Goal: Task Accomplishment & Management: Manage account settings

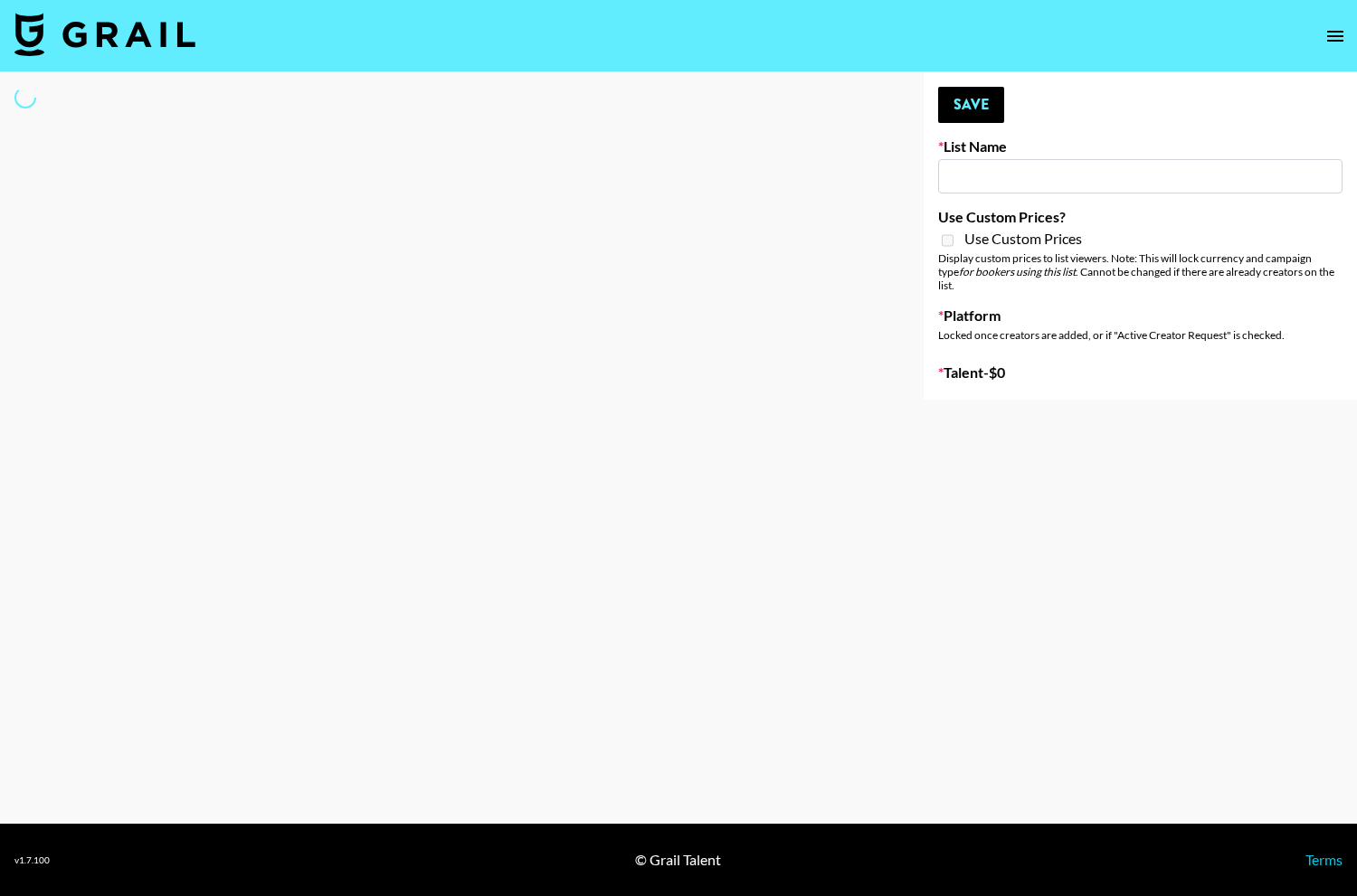
type input "Chicago-based"
select select "Song"
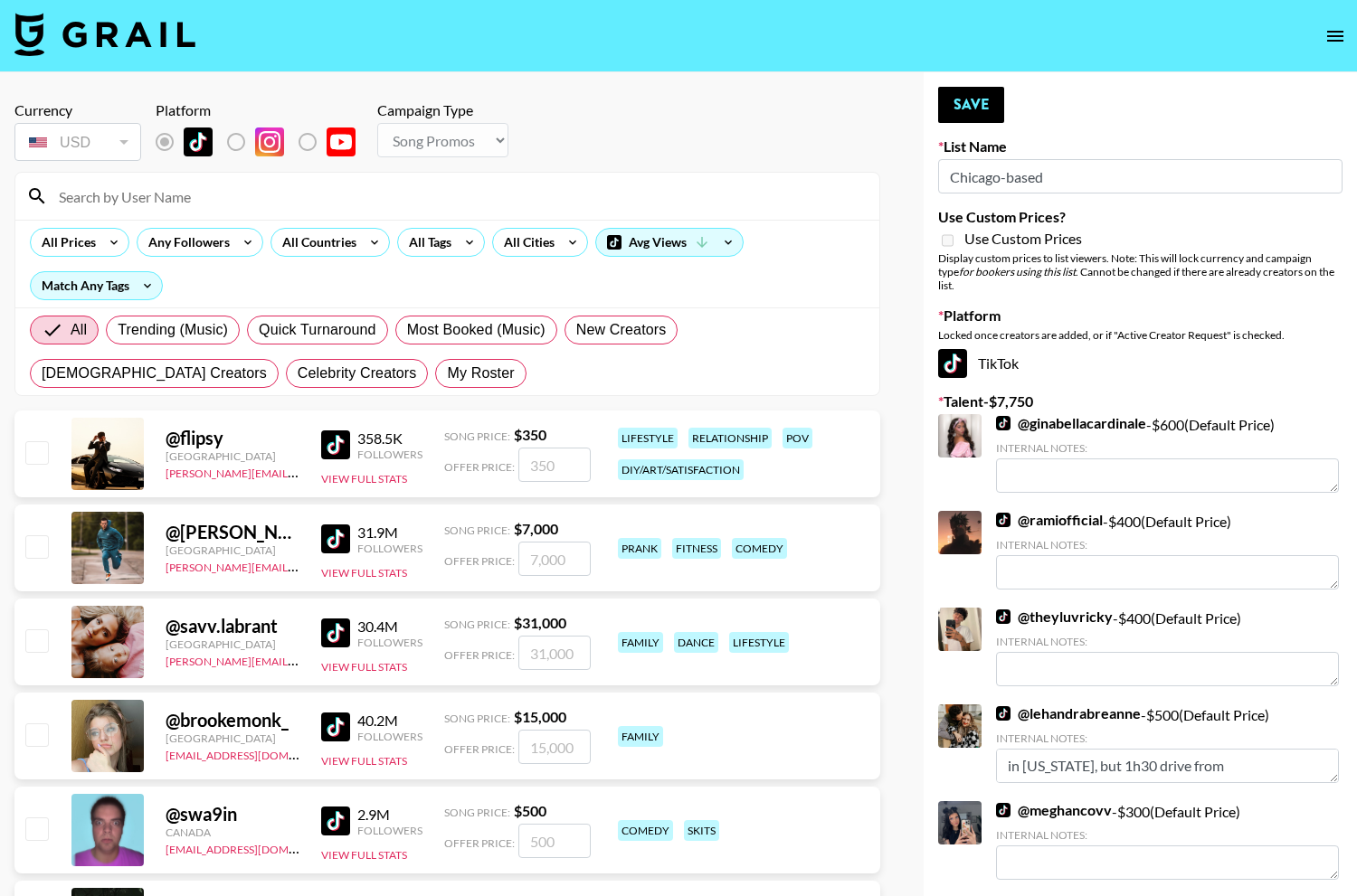
click at [374, 204] on input at bounding box center [458, 196] width 821 height 29
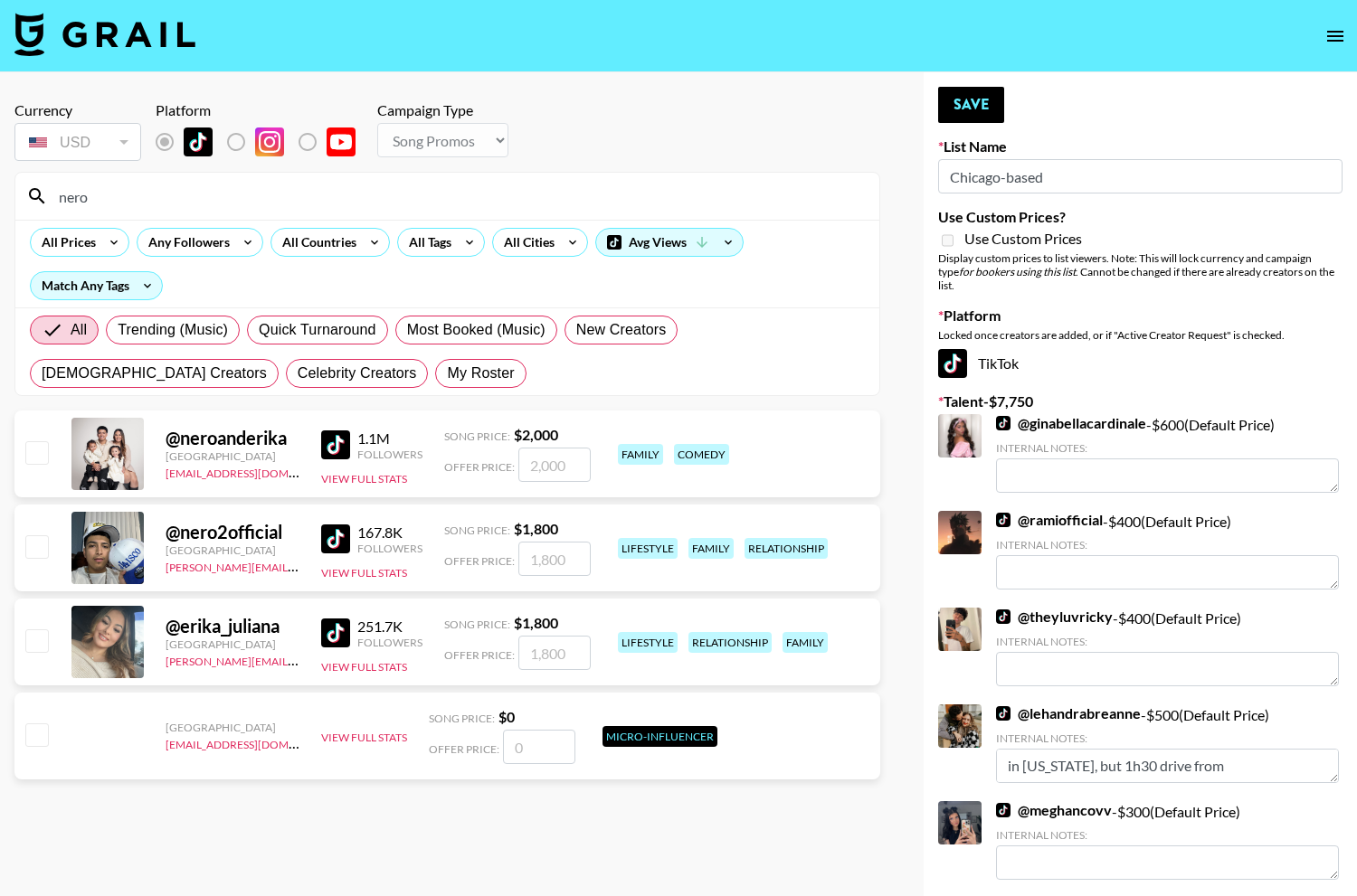
type input "nero"
click at [552, 470] on input "number" at bounding box center [555, 465] width 72 height 34
click at [38, 447] on input "checkbox" at bounding box center [35, 452] width 21 height 21
checkbox input "true"
type input "2000"
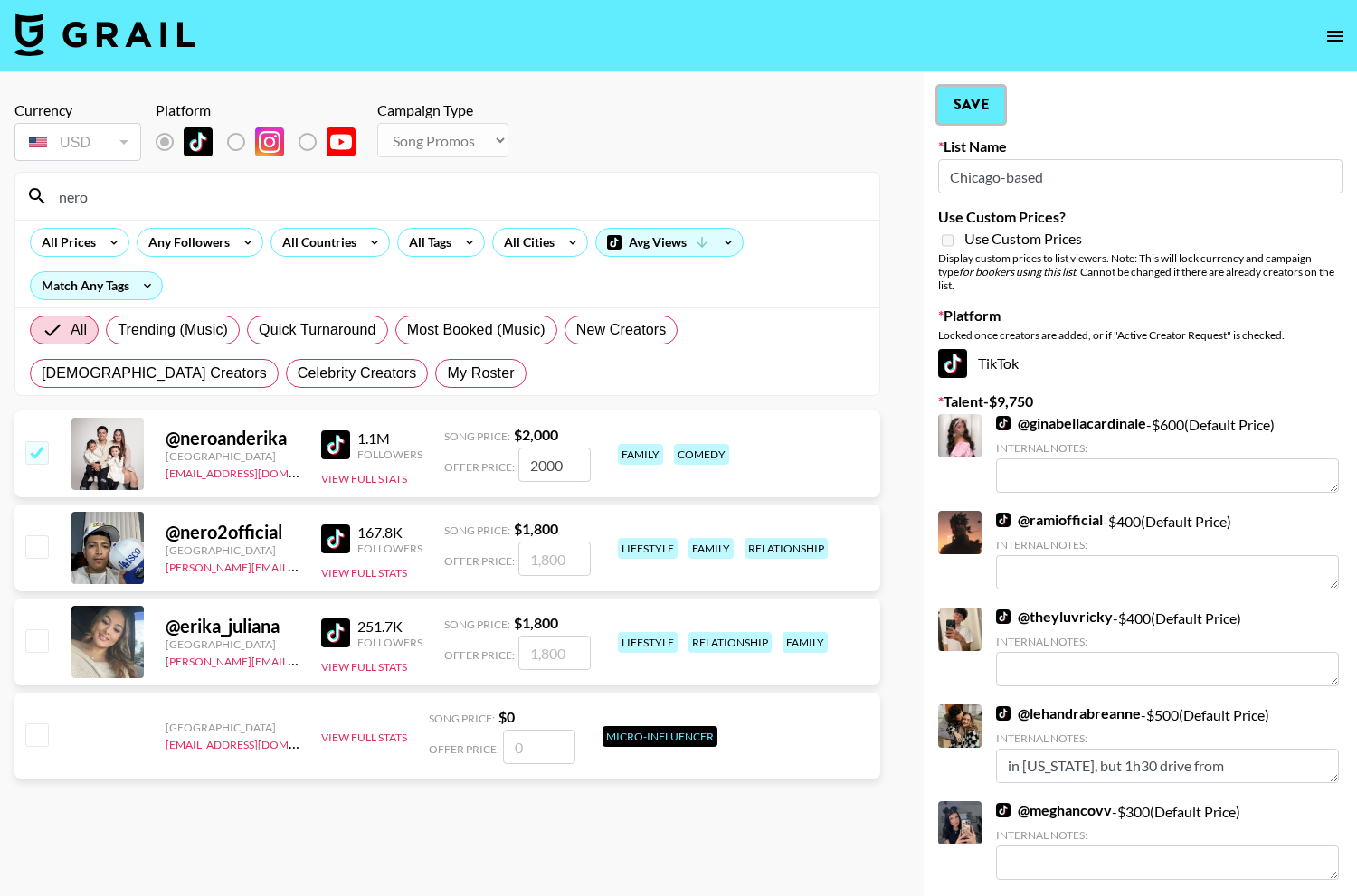
click at [970, 96] on button "Save" at bounding box center [970, 104] width 66 height 36
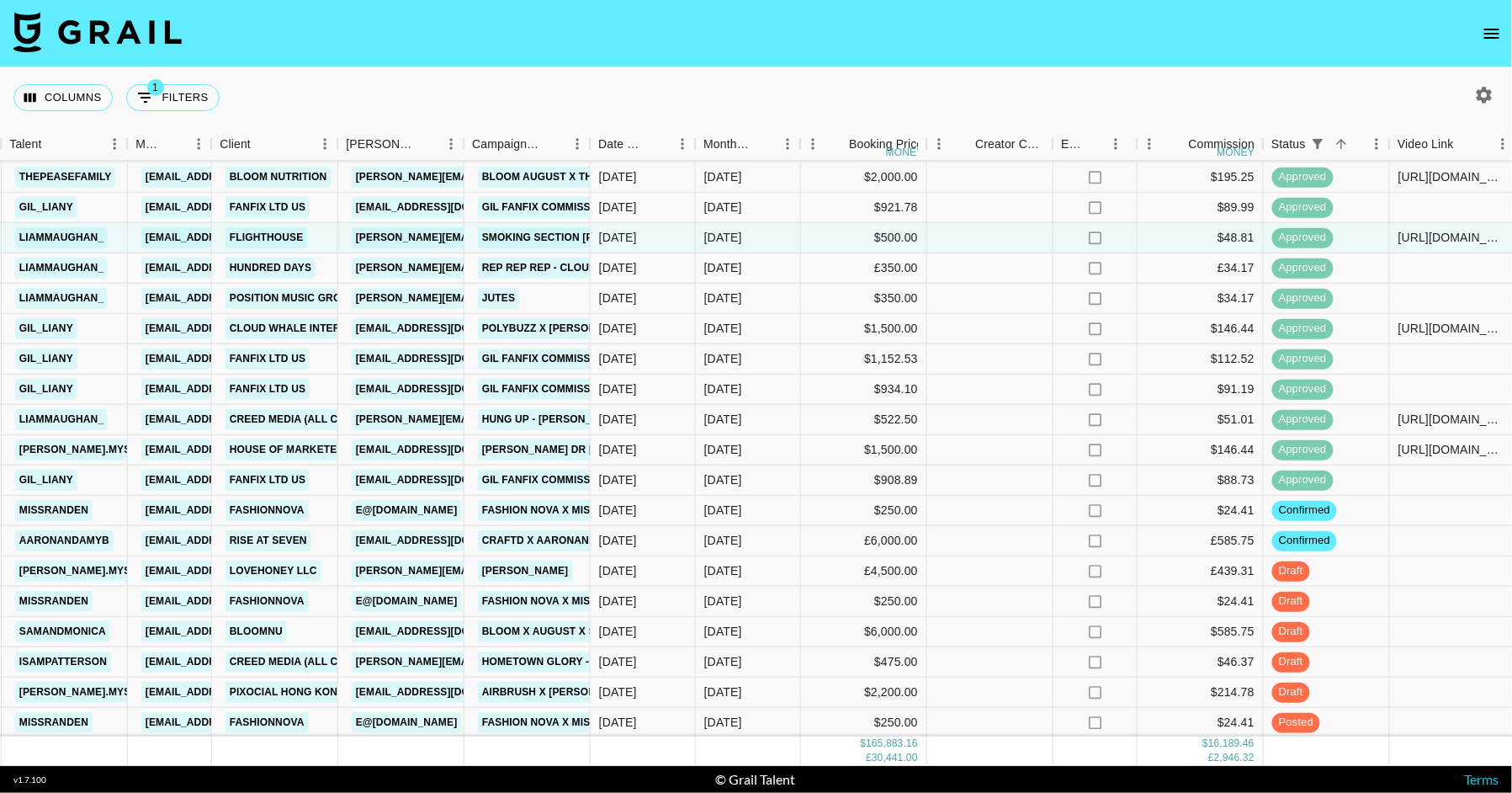
scroll to position [3027, 558]
click at [782, 529] on div "[DATE]" at bounding box center [749, 539] width 105 height 30
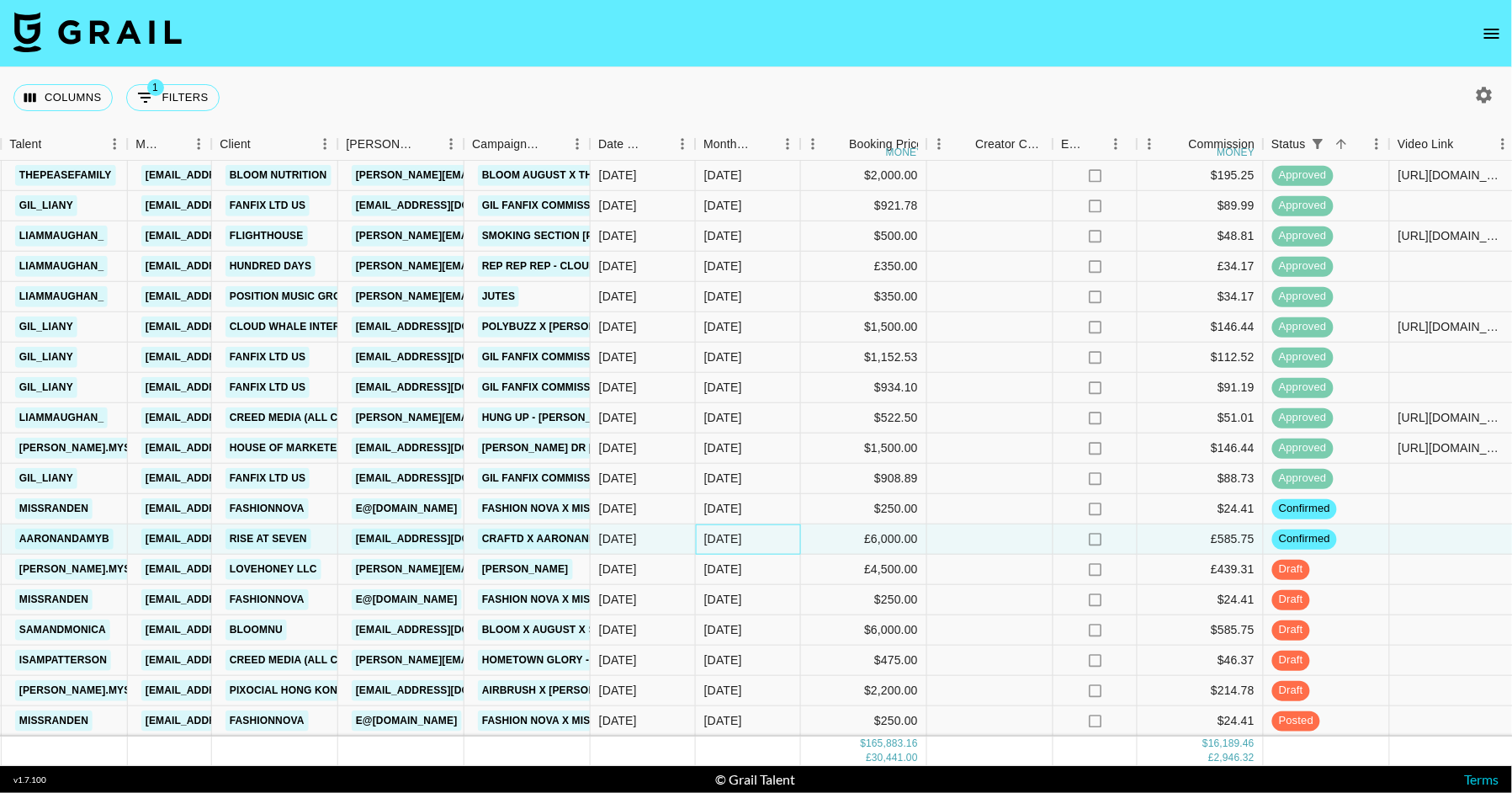
click at [782, 529] on div "[DATE]" at bounding box center [749, 539] width 105 height 30
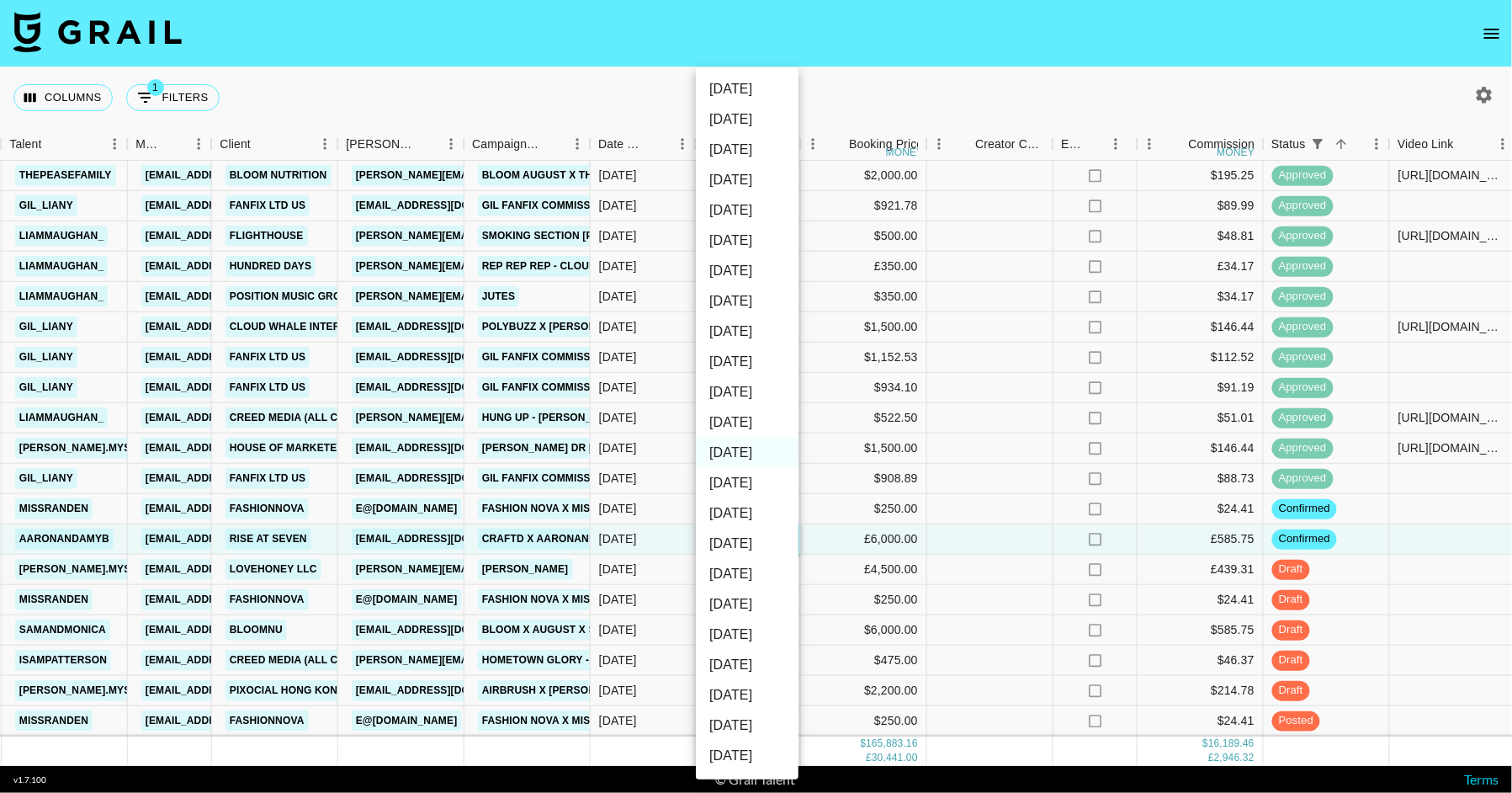
click at [769, 420] on li "[DATE]" at bounding box center [747, 422] width 103 height 30
type input "[DATE]"
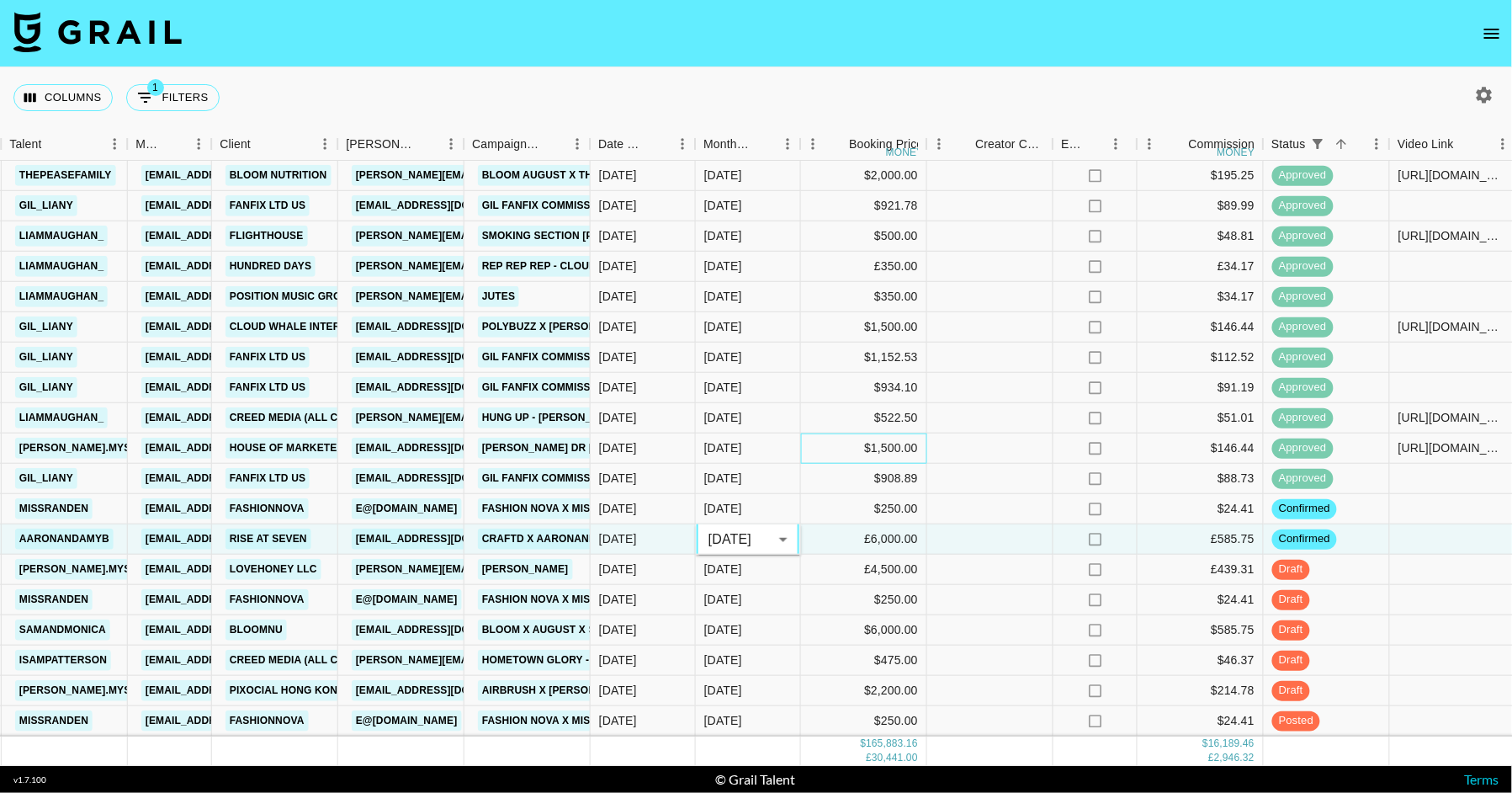
click at [817, 453] on div "$1,500.00" at bounding box center [864, 448] width 126 height 30
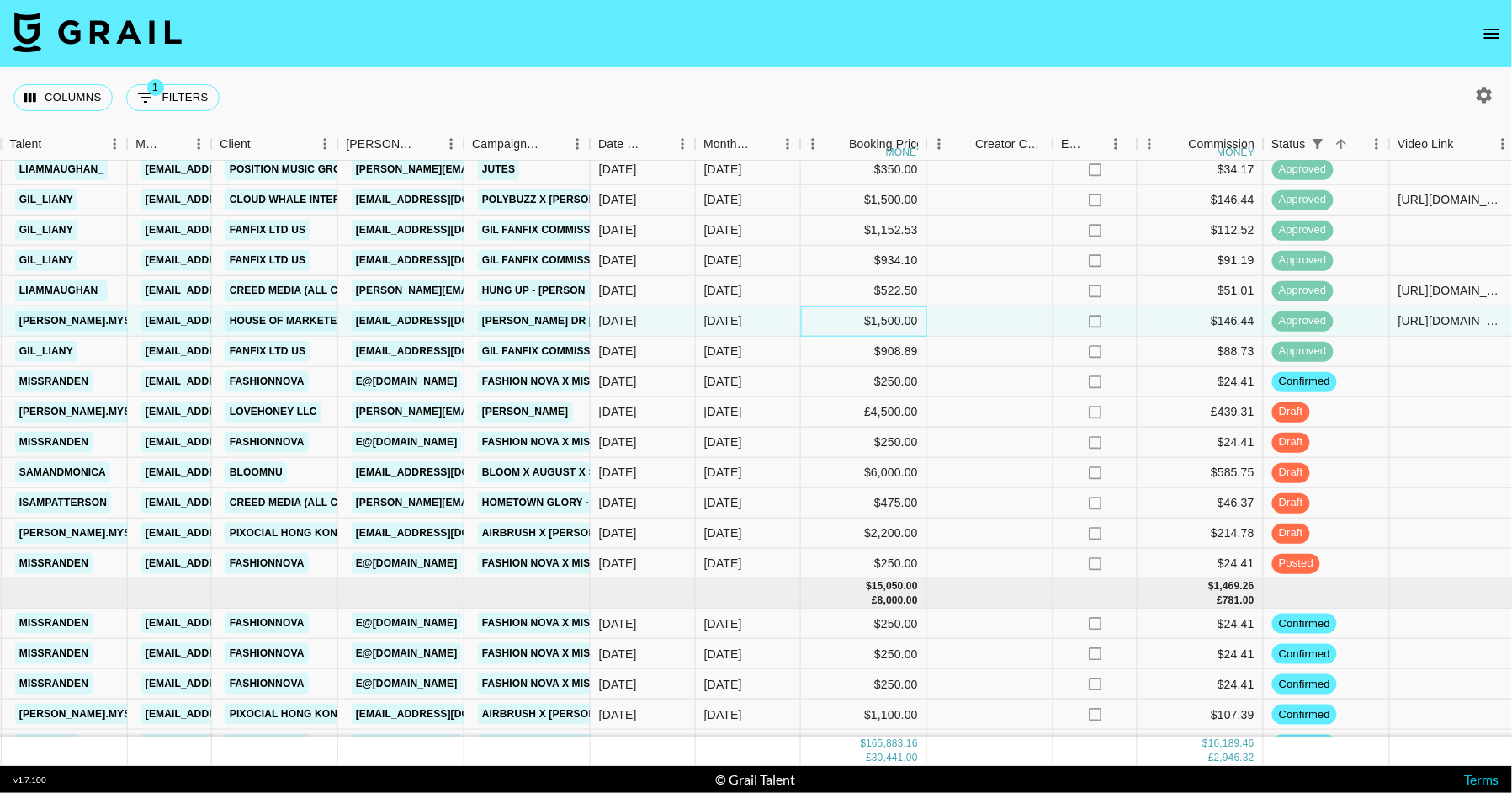
scroll to position [3179, 558]
